Goal: Check status: Check status

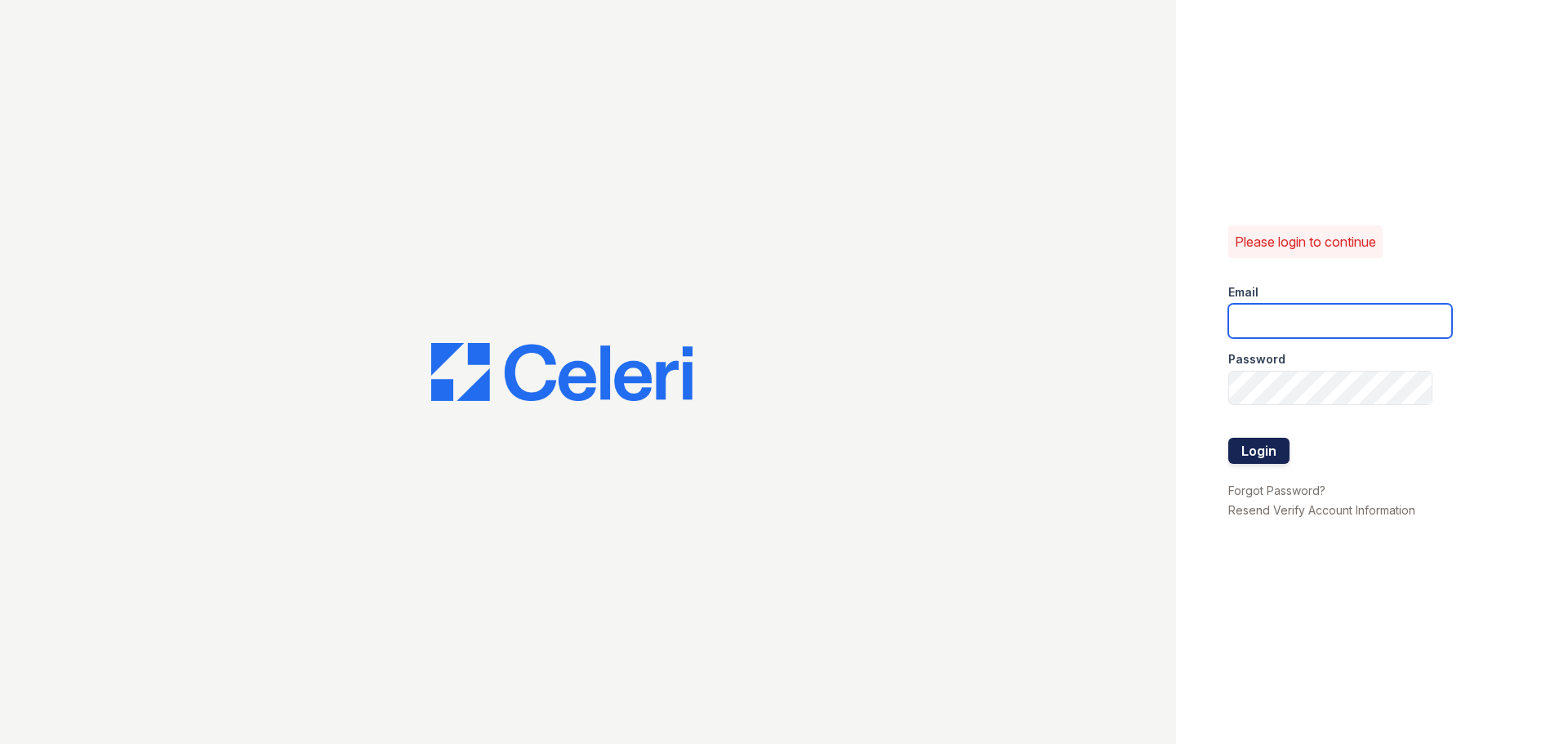
type input "washington3@cafmanagement.com"
click at [1268, 451] on button "Login" at bounding box center [1259, 450] width 61 height 26
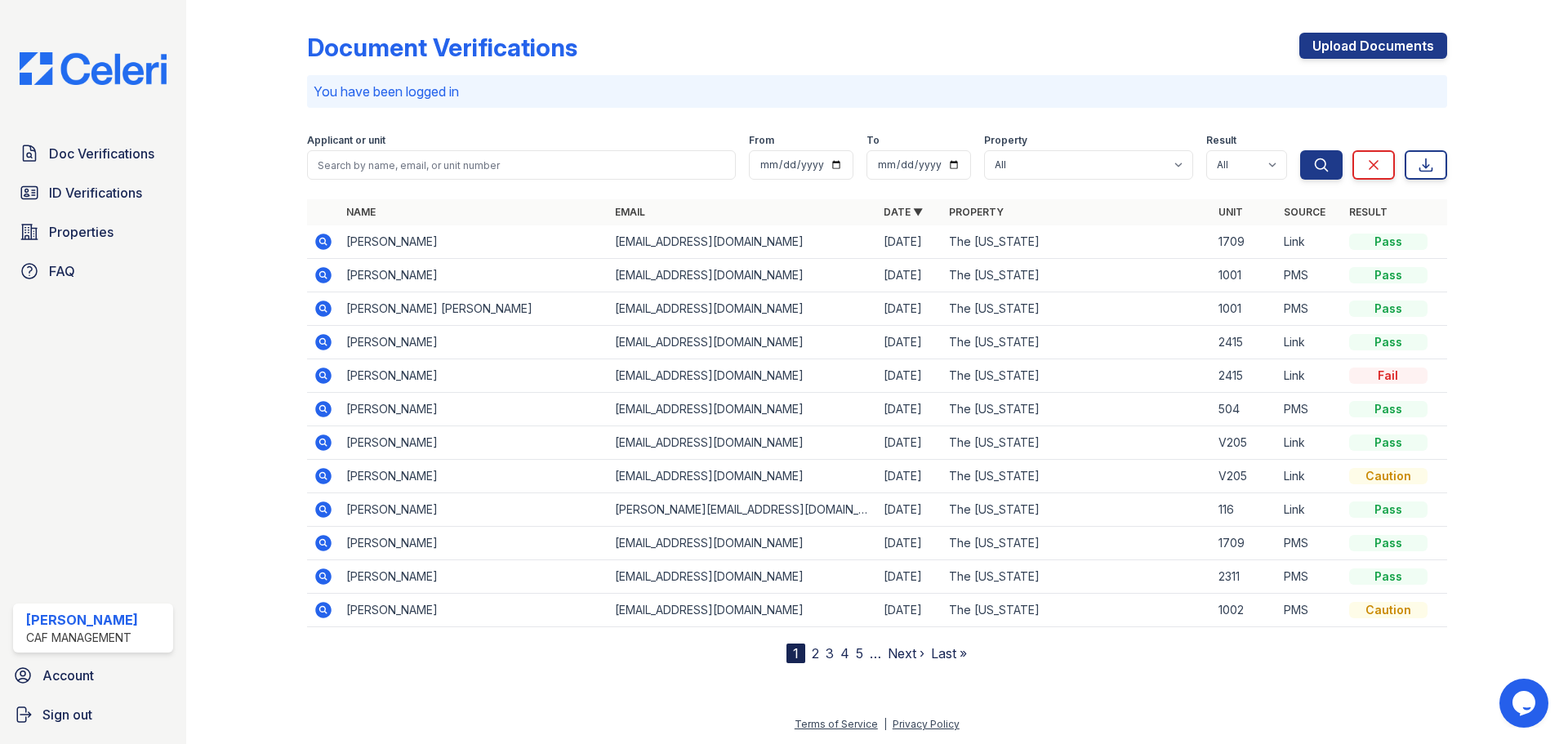
click at [319, 244] on icon at bounding box center [322, 241] width 16 height 16
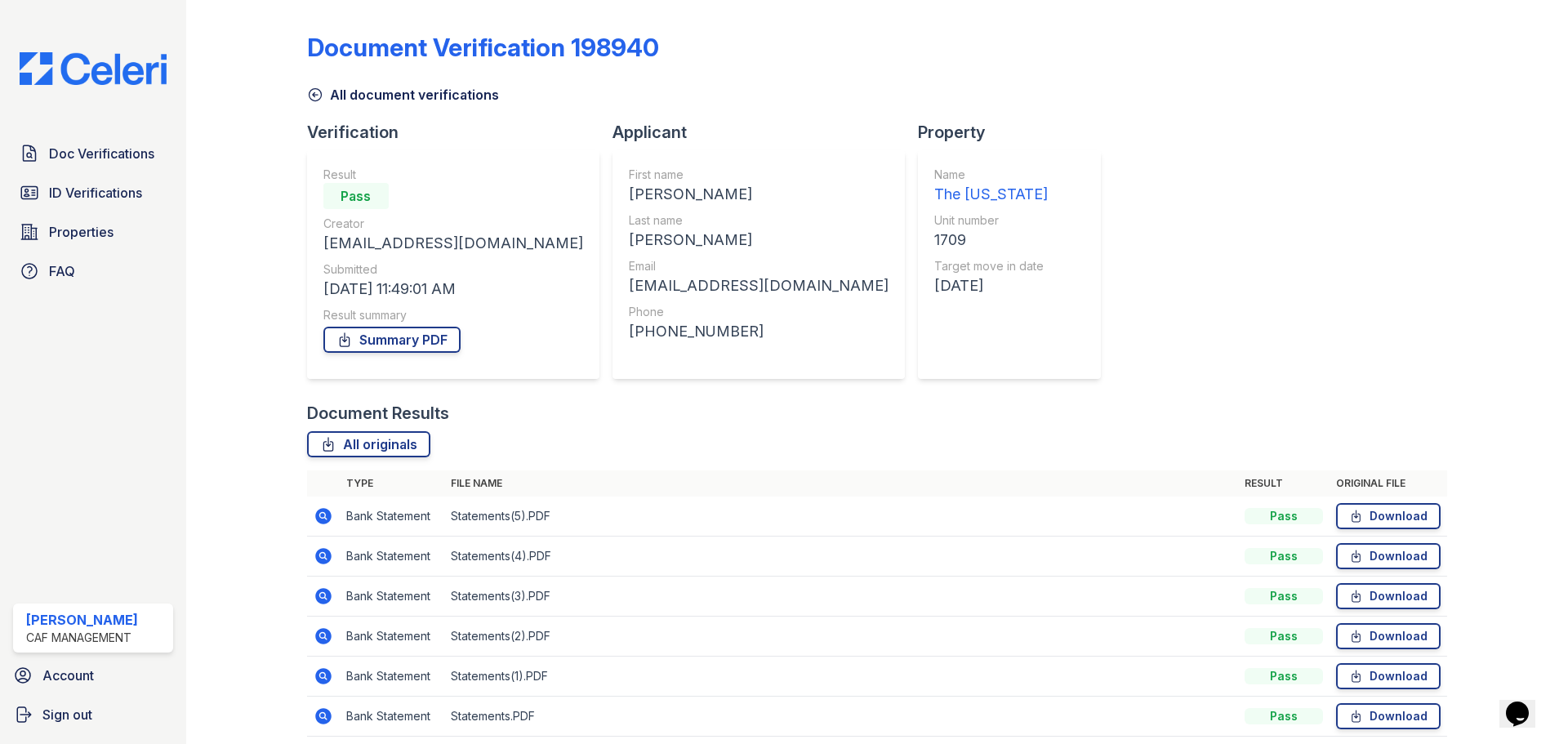
click at [321, 517] on icon at bounding box center [323, 516] width 19 height 19
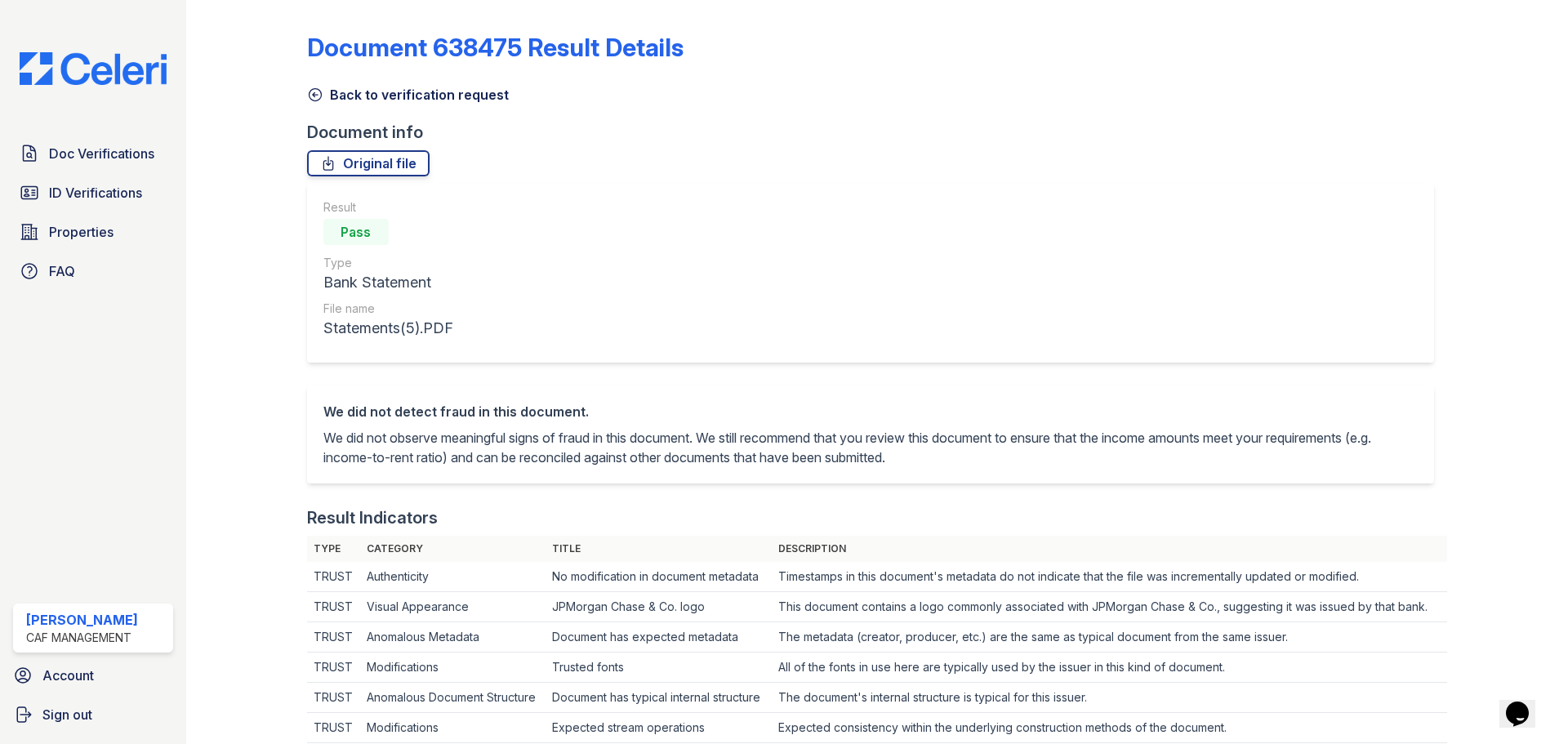
click at [315, 98] on icon at bounding box center [315, 94] width 16 height 16
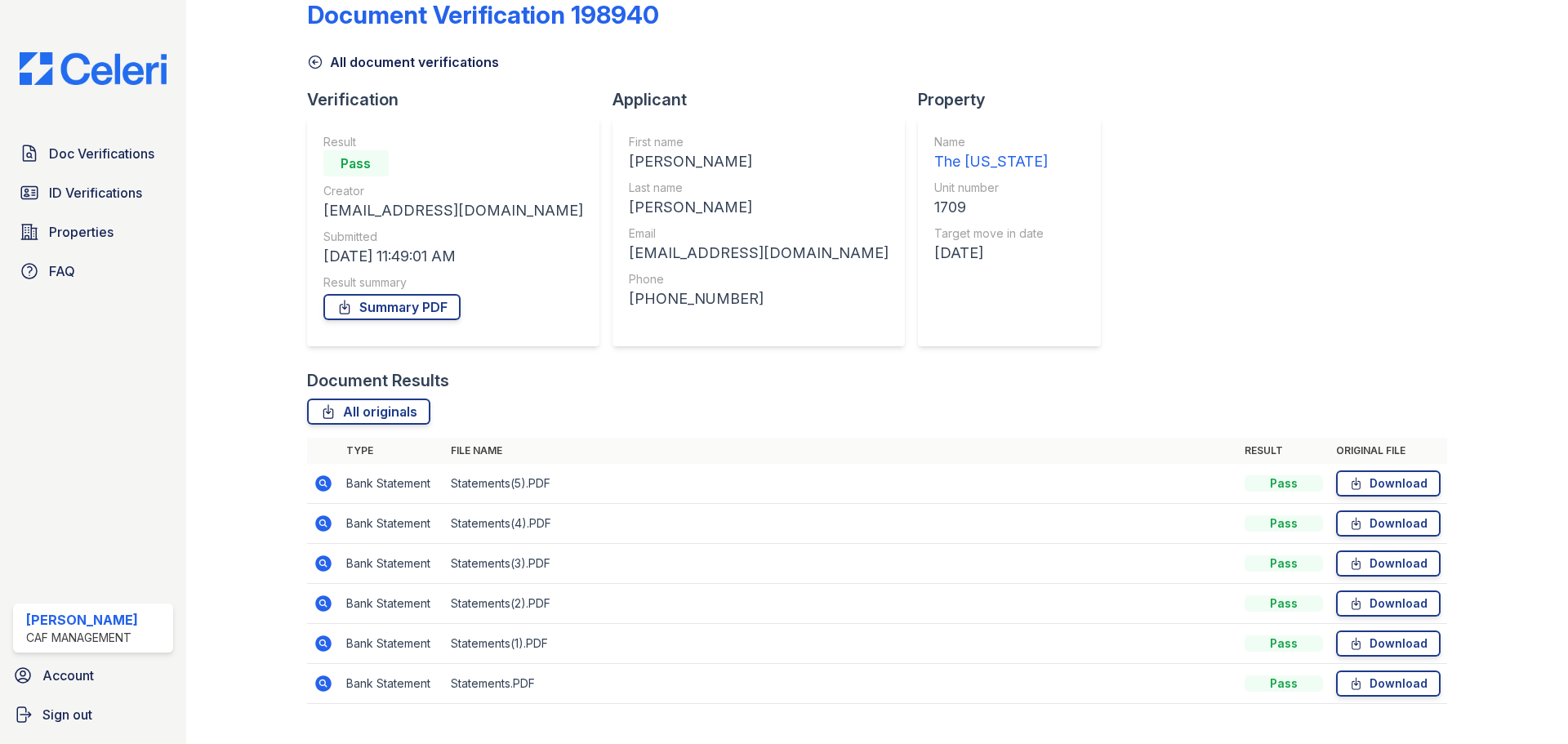
scroll to position [64, 0]
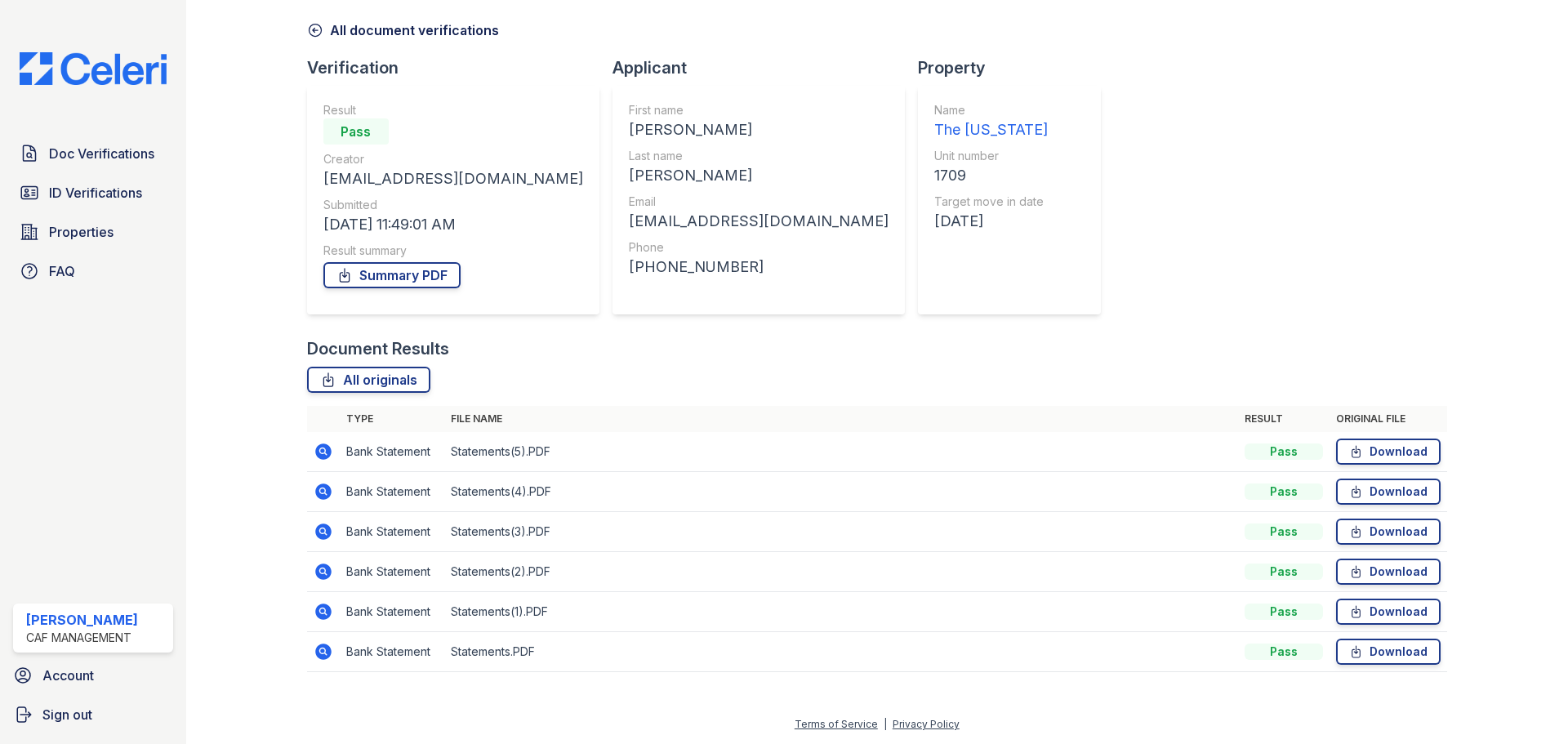
click at [325, 613] on icon at bounding box center [322, 612] width 16 height 16
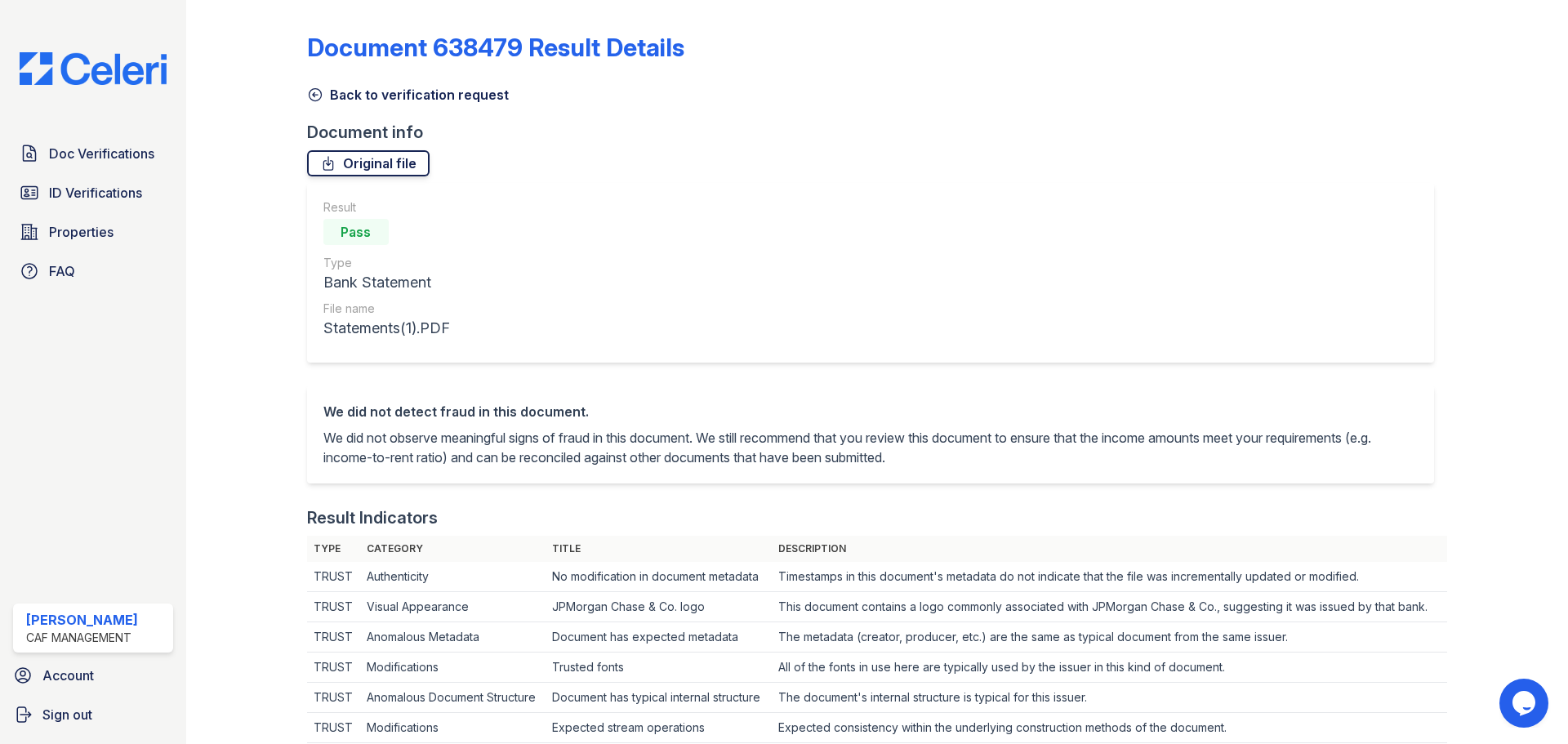
drag, startPoint x: 318, startPoint y: 90, endPoint x: 310, endPoint y: 155, distance: 65.5
click at [318, 90] on icon at bounding box center [315, 94] width 16 height 16
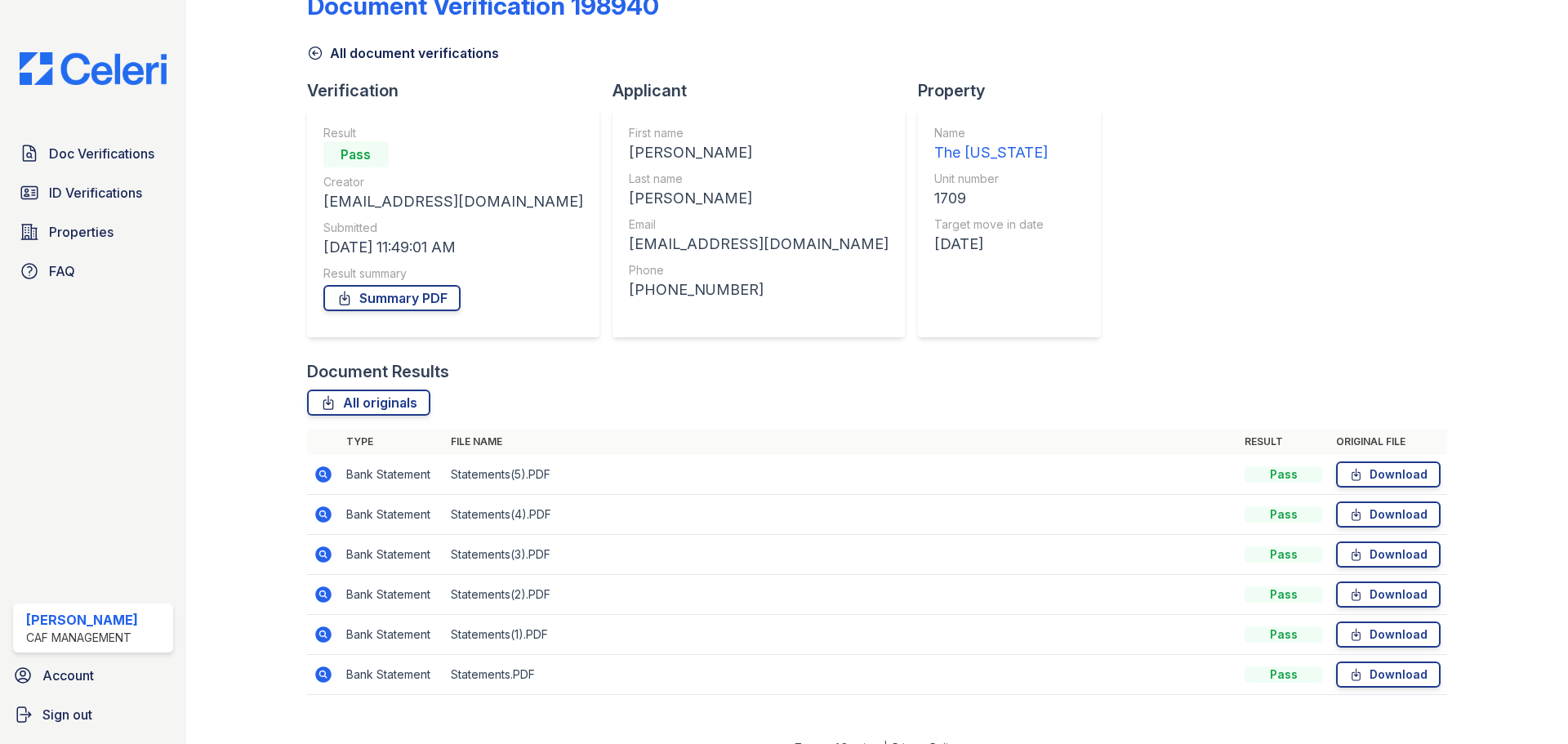
scroll to position [64, 0]
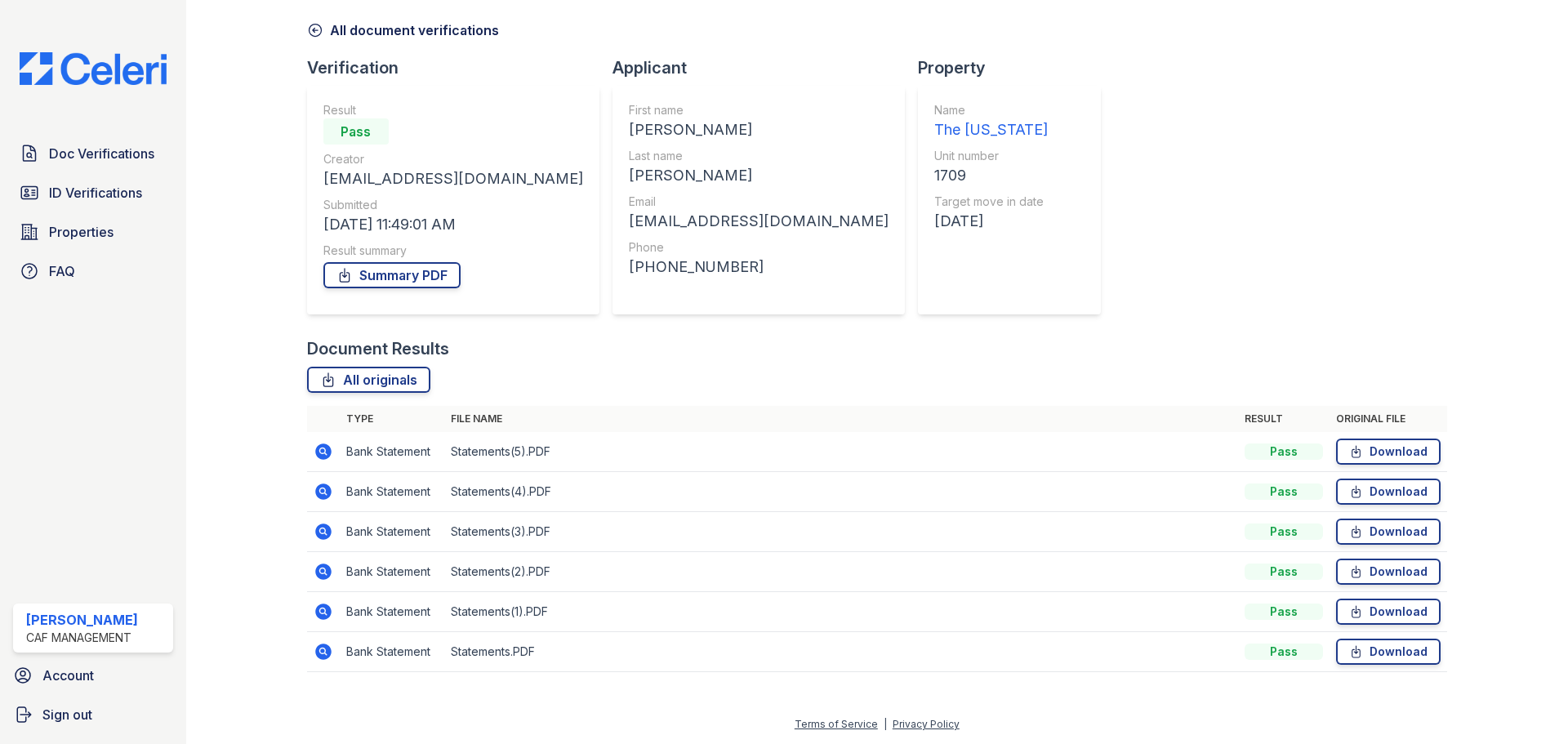
click at [325, 649] on icon at bounding box center [322, 651] width 16 height 16
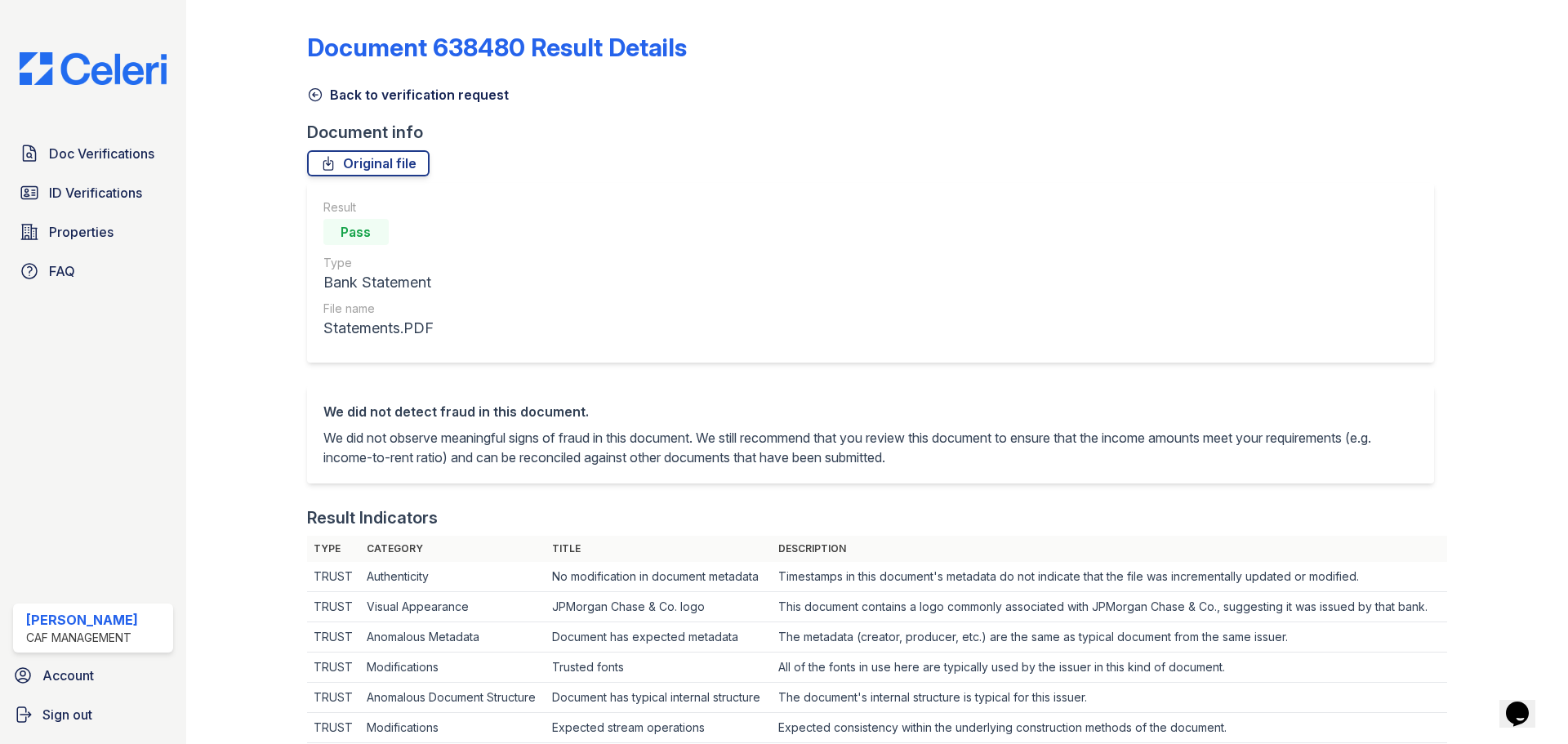
click at [313, 95] on icon at bounding box center [315, 95] width 12 height 12
